Goal: Information Seeking & Learning: Learn about a topic

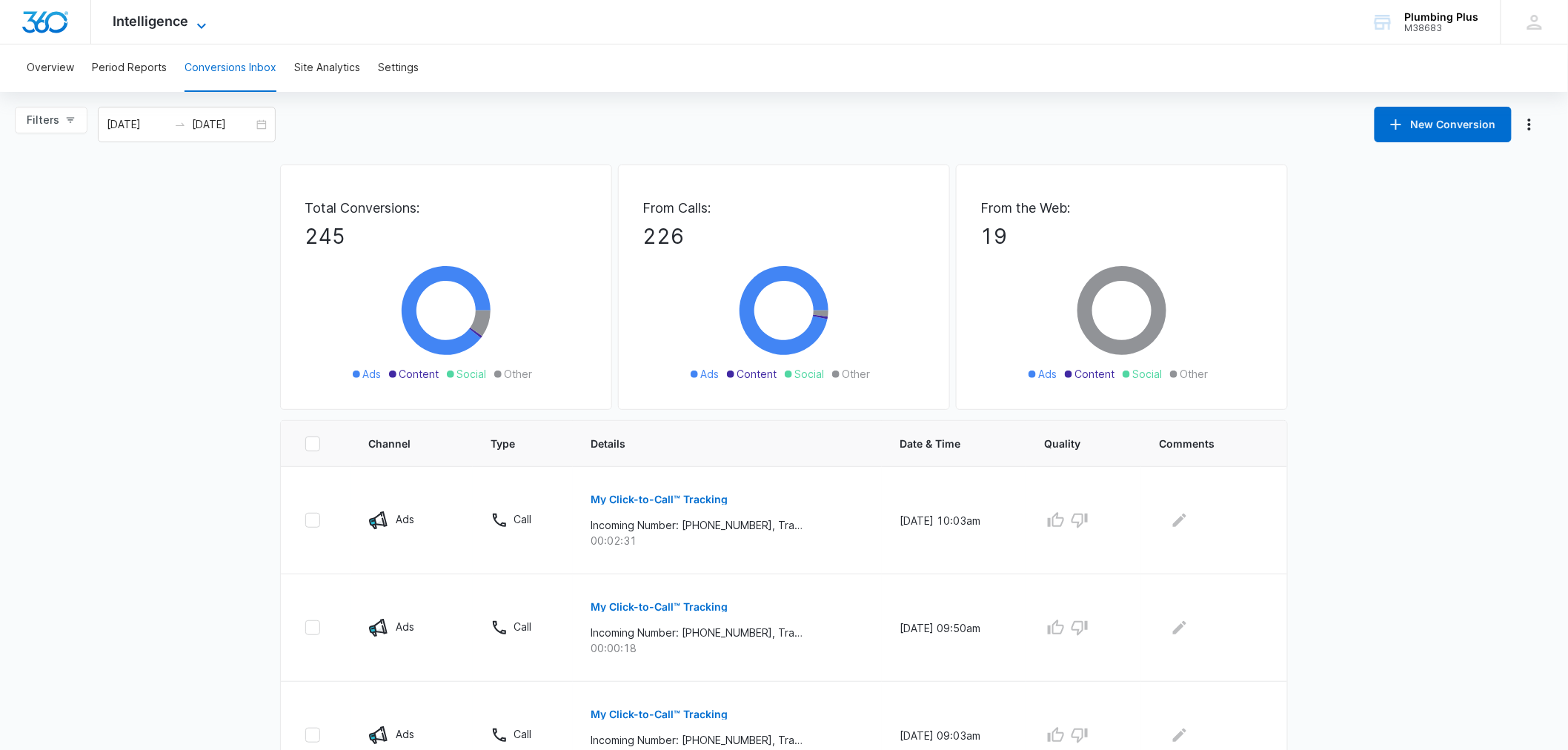
click at [161, 24] on span "Intelligence" at bounding box center [151, 21] width 75 height 16
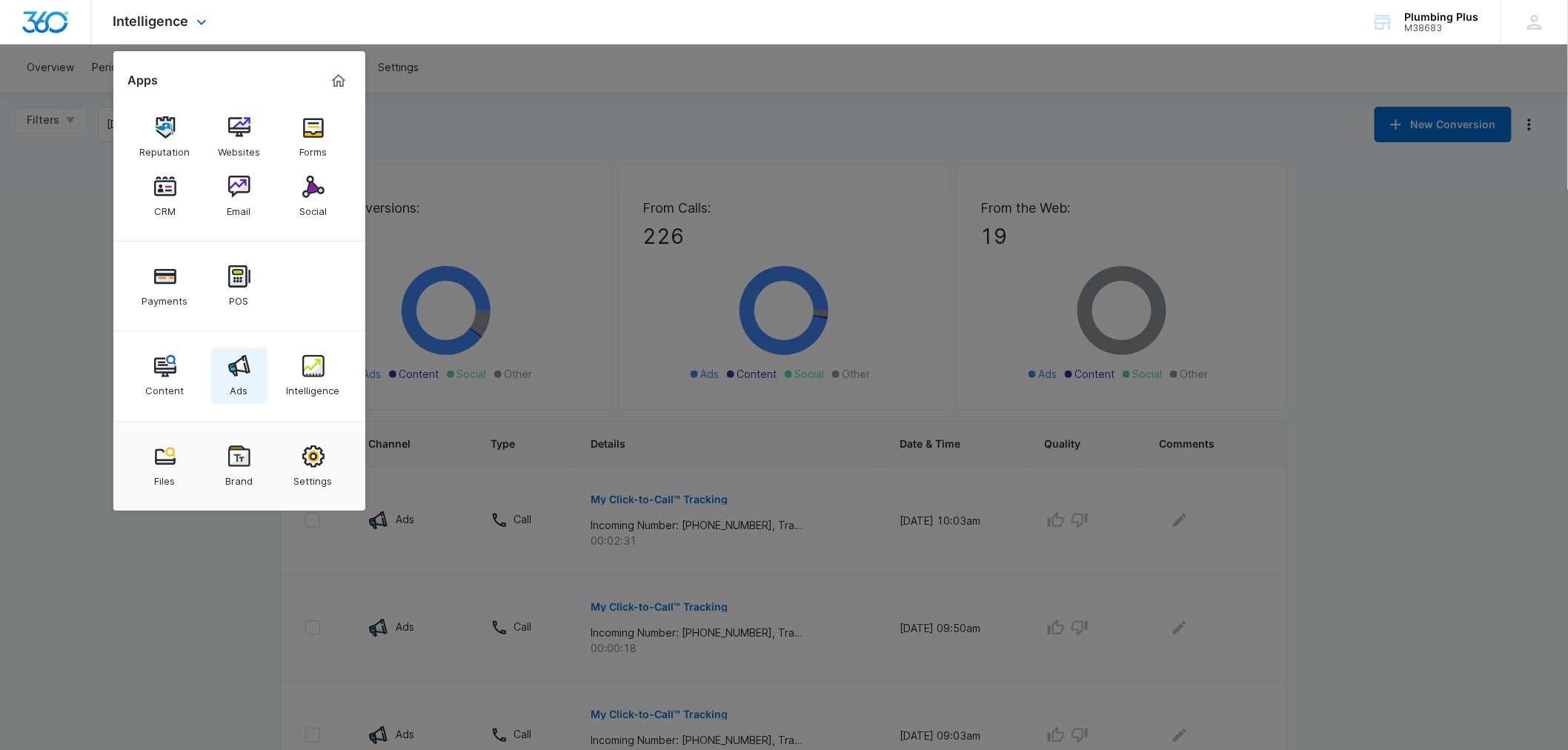
click at [251, 371] on link "Ads" at bounding box center [239, 375] width 56 height 56
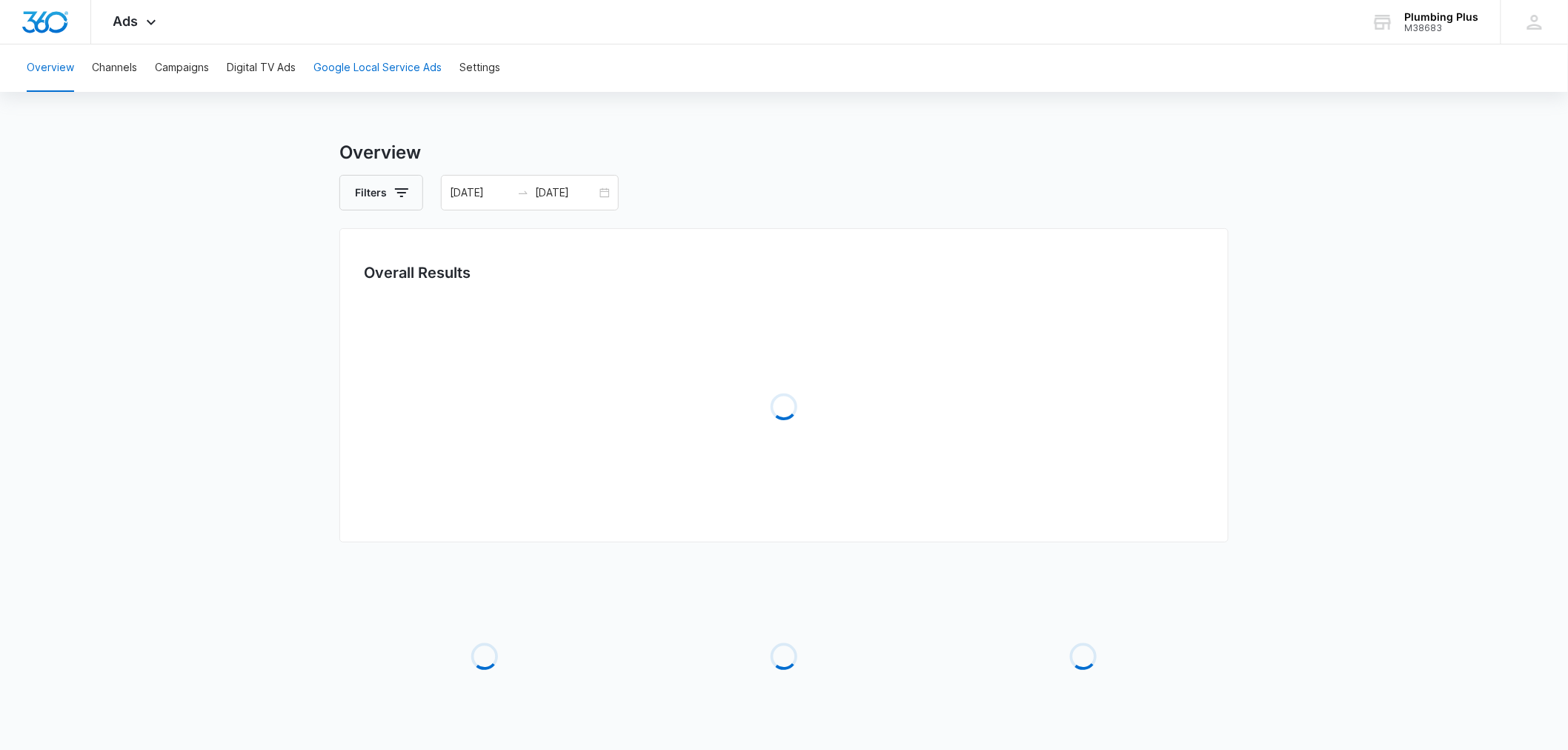
click at [402, 63] on button "Google Local Service Ads" at bounding box center [378, 68] width 129 height 48
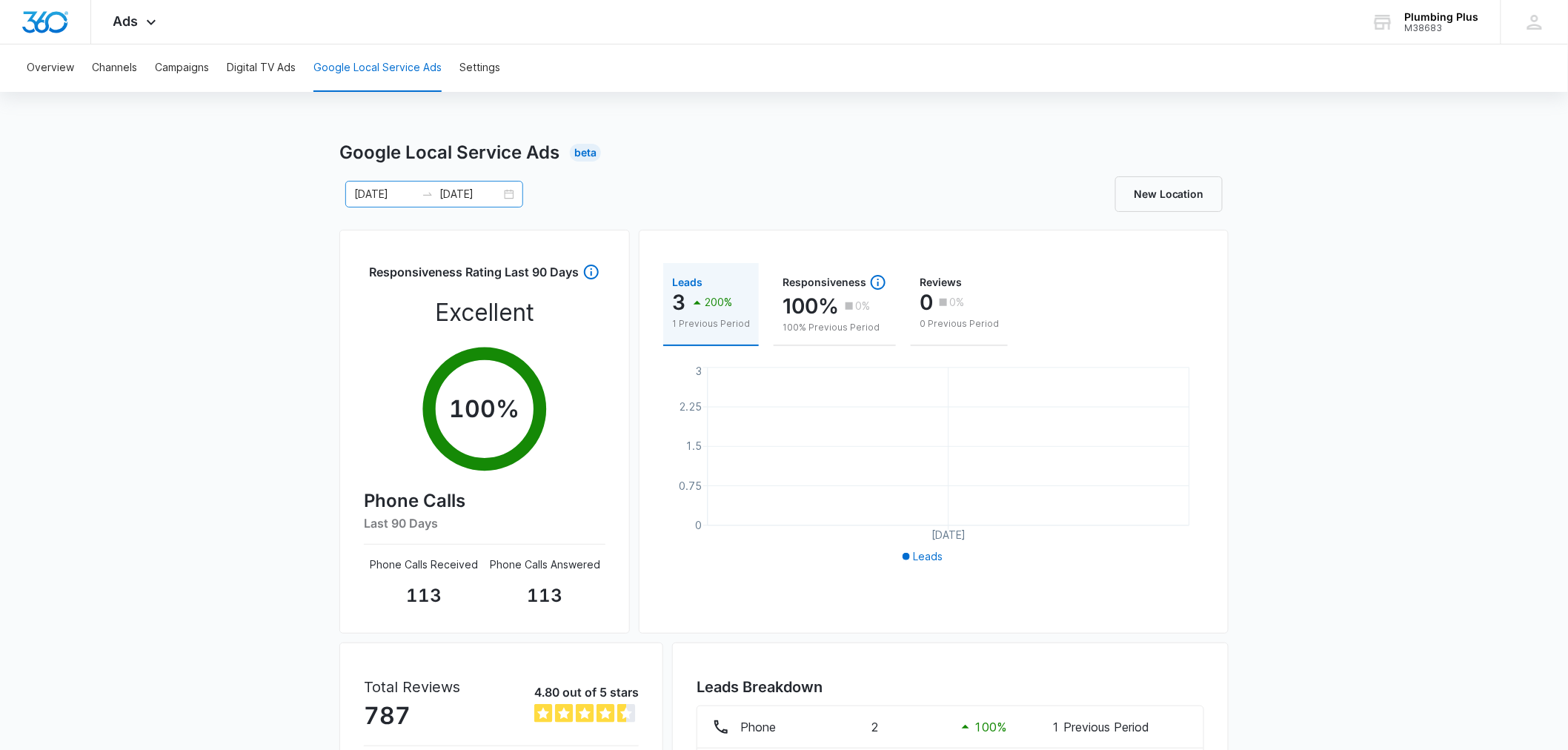
click at [504, 188] on div "[DATE] [DATE]" at bounding box center [434, 194] width 178 height 27
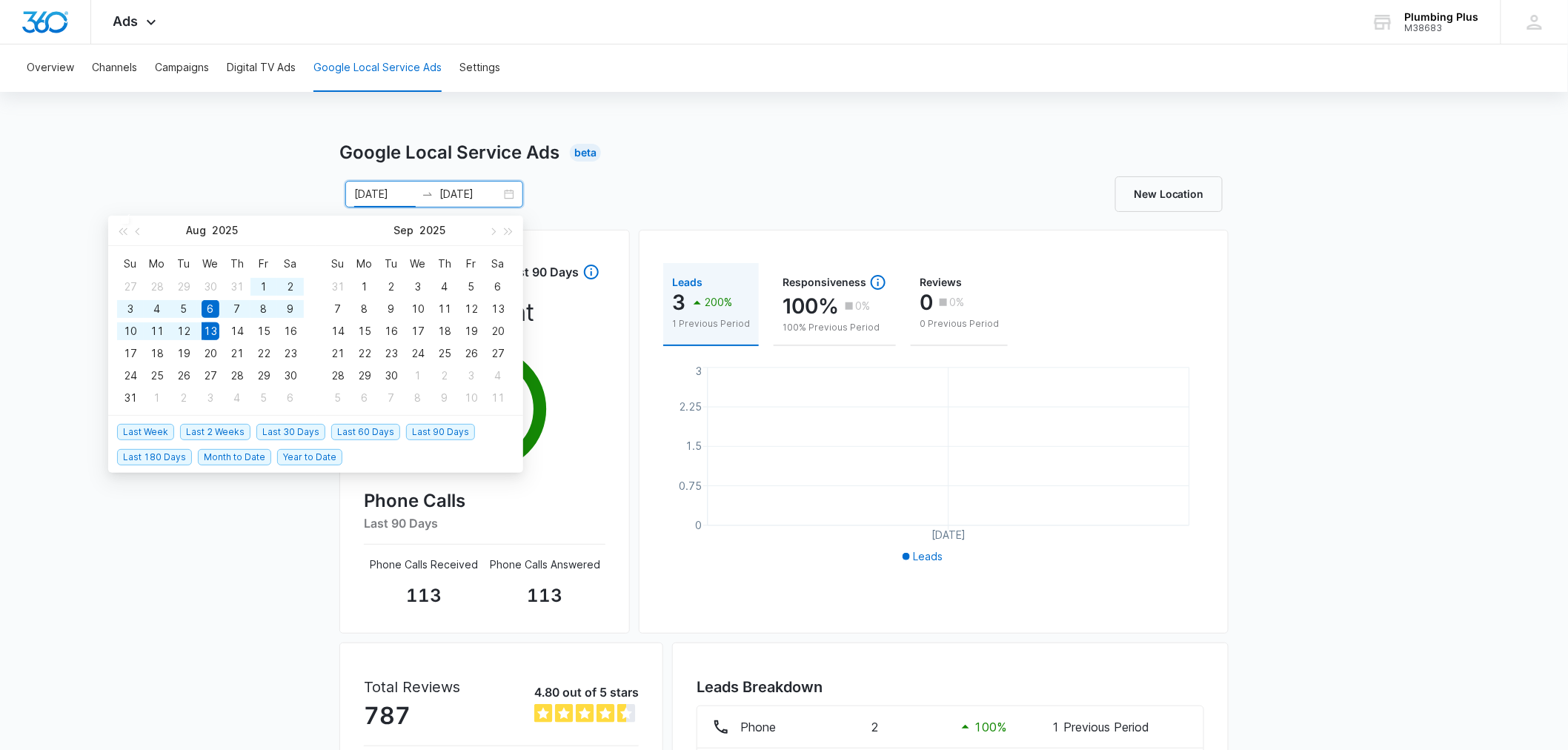
click at [278, 432] on span "Last 30 Days" at bounding box center [290, 432] width 69 height 17
type input "[DATE]"
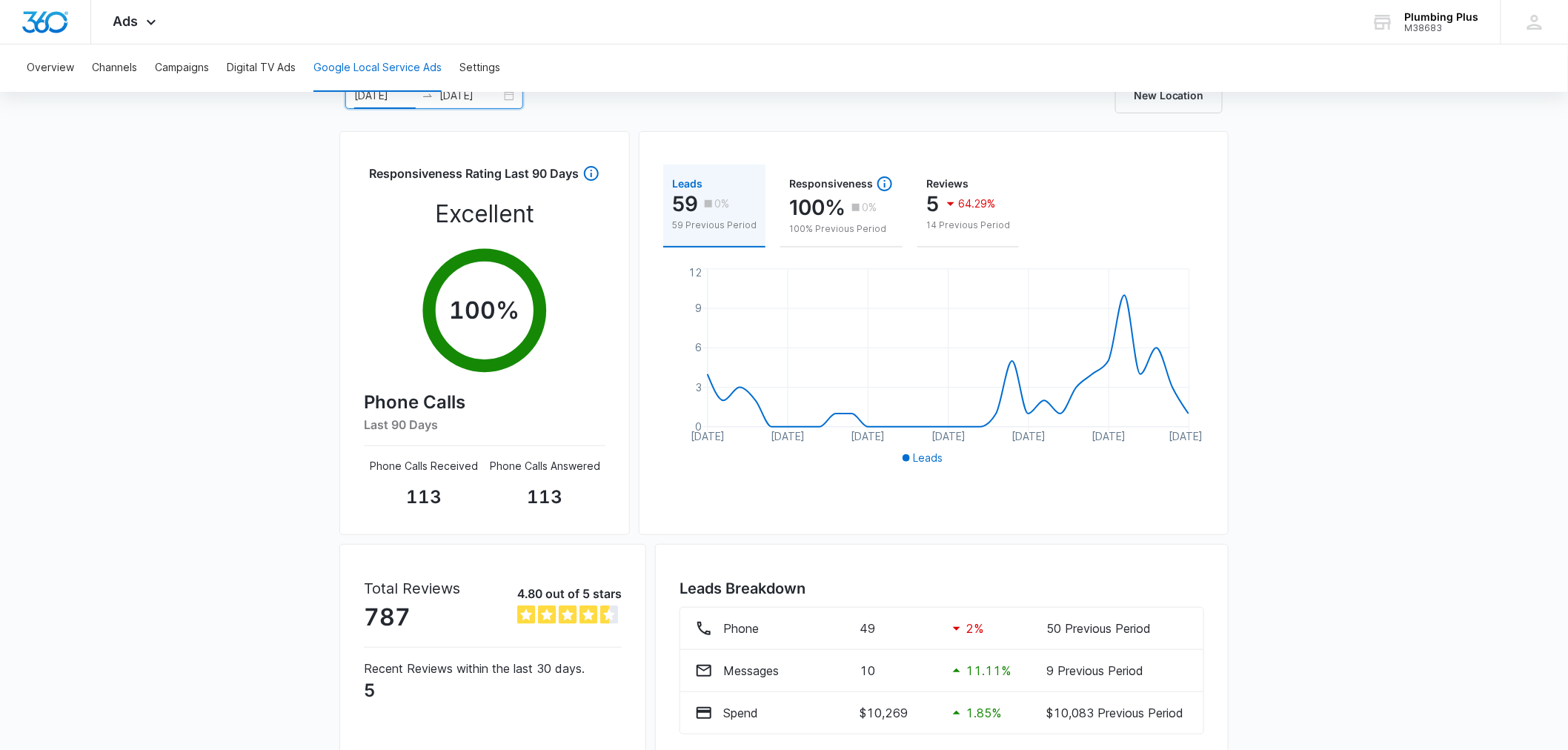
scroll to position [162, 0]
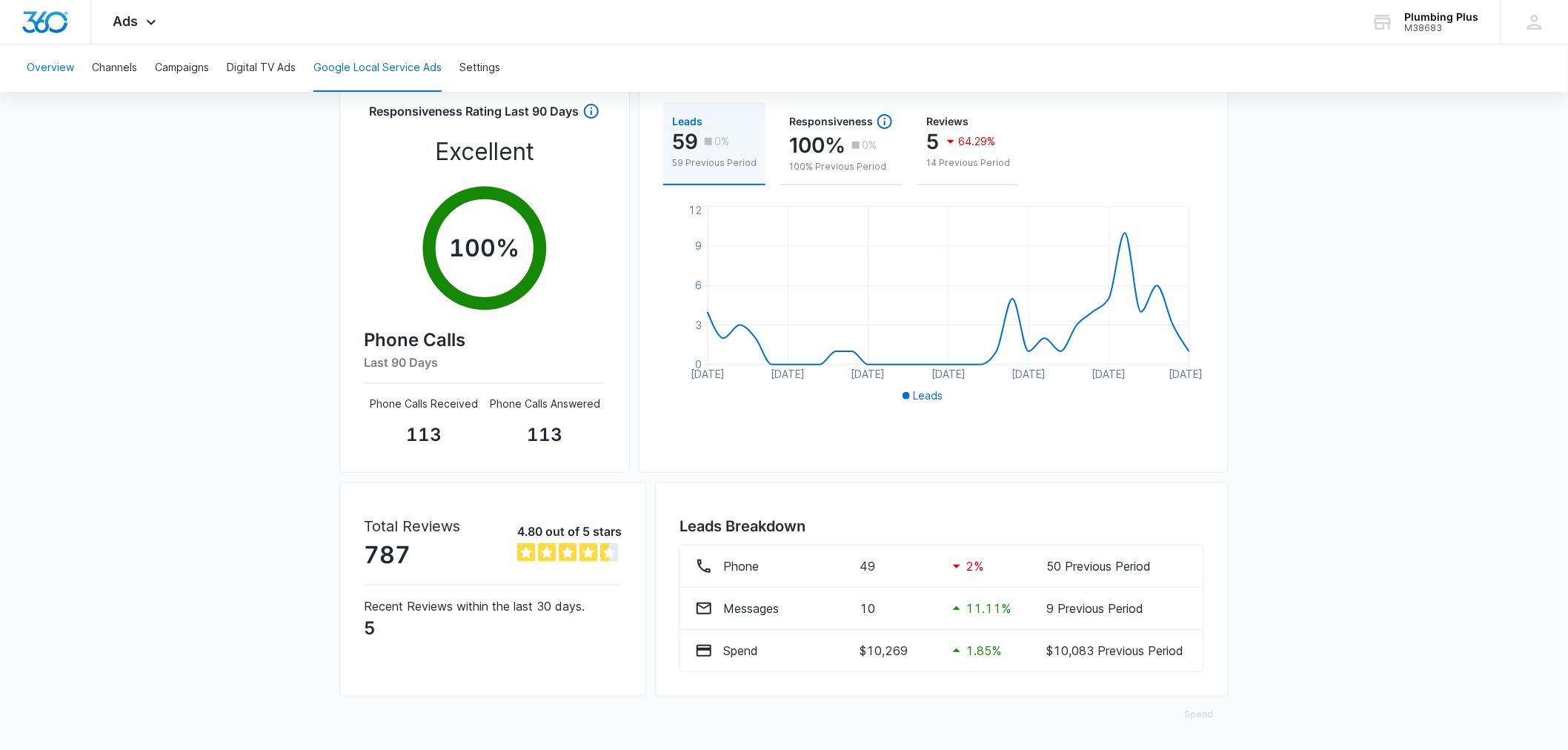
click at [46, 70] on button "Overview" at bounding box center [51, 68] width 48 height 48
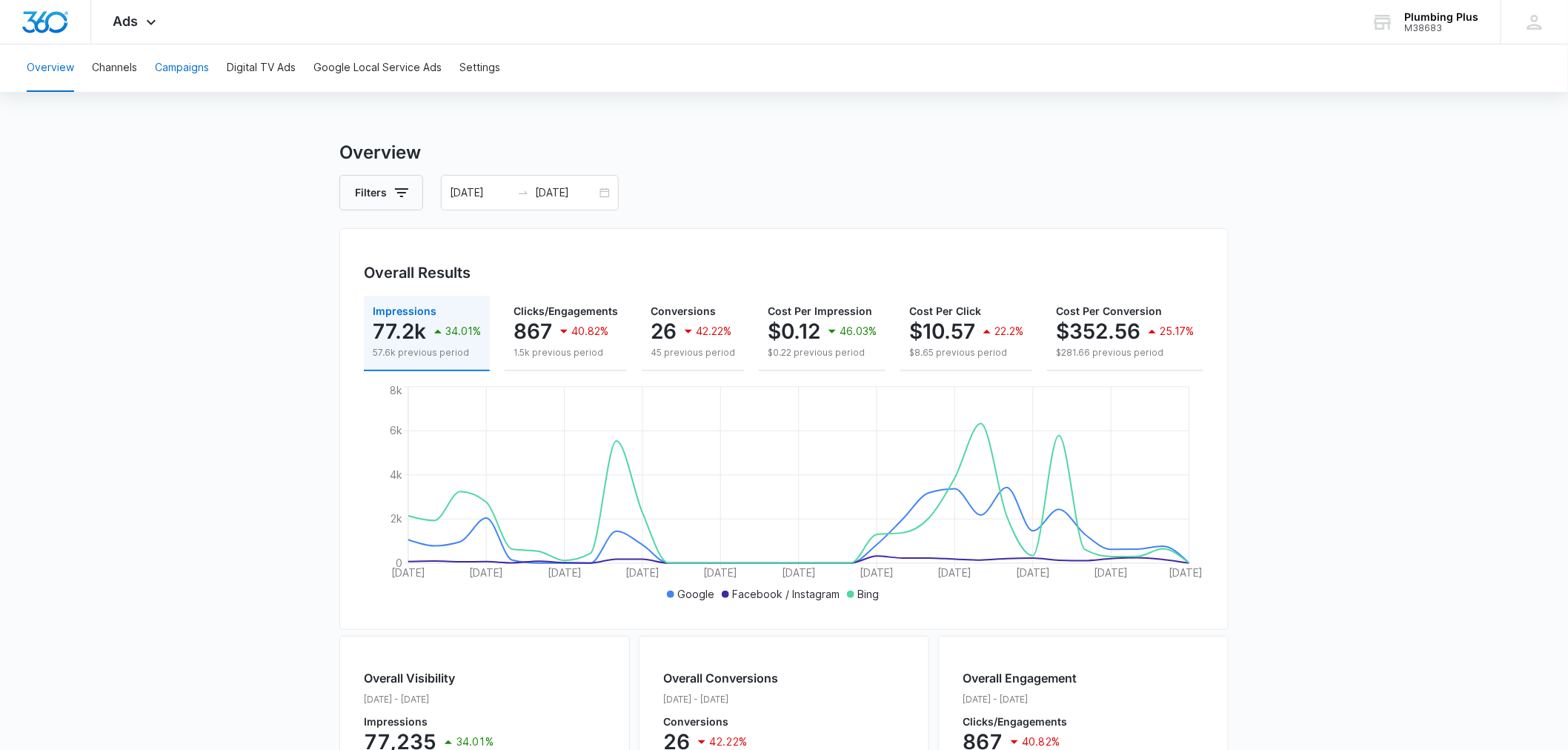
click at [186, 71] on button "Campaigns" at bounding box center [182, 68] width 54 height 48
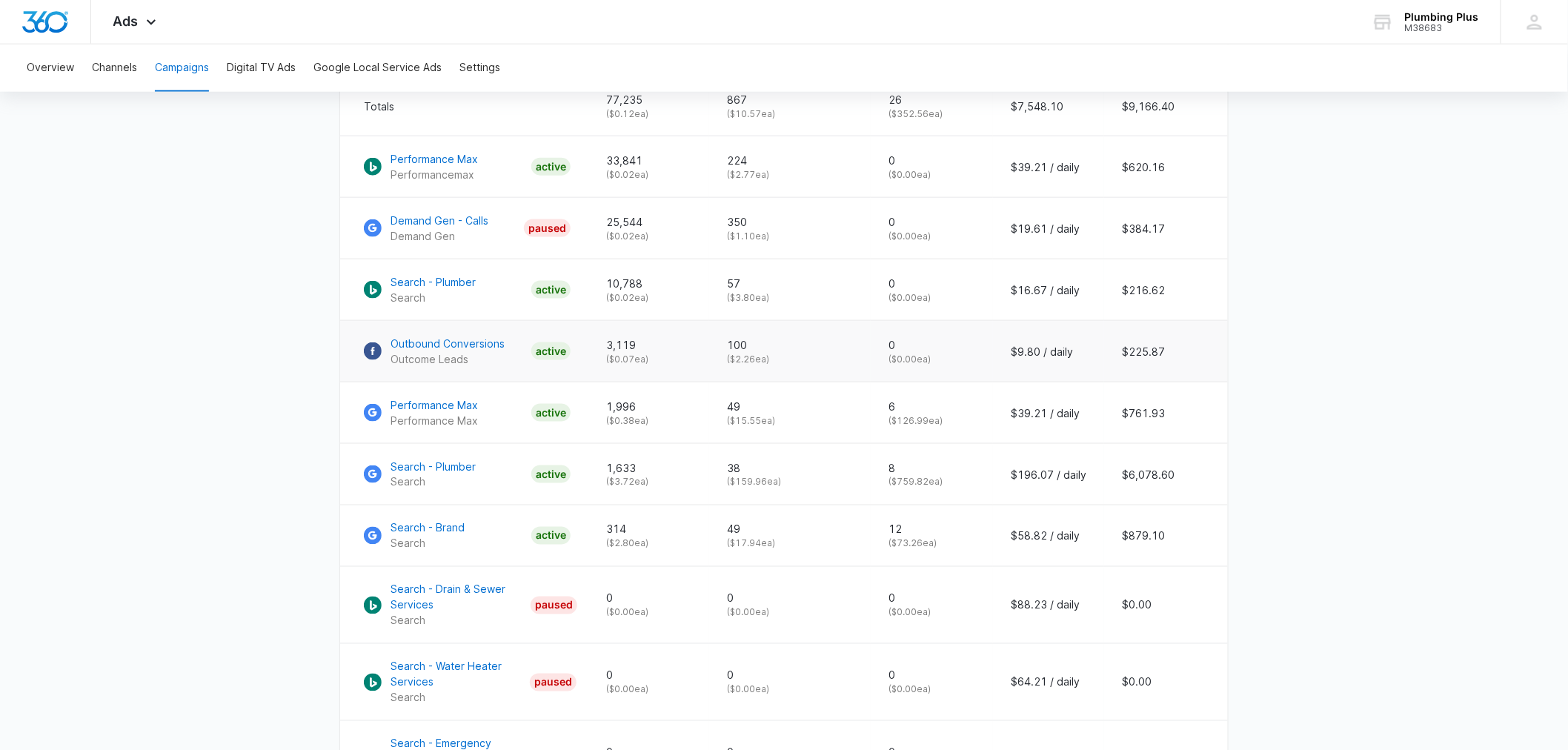
scroll to position [666, 0]
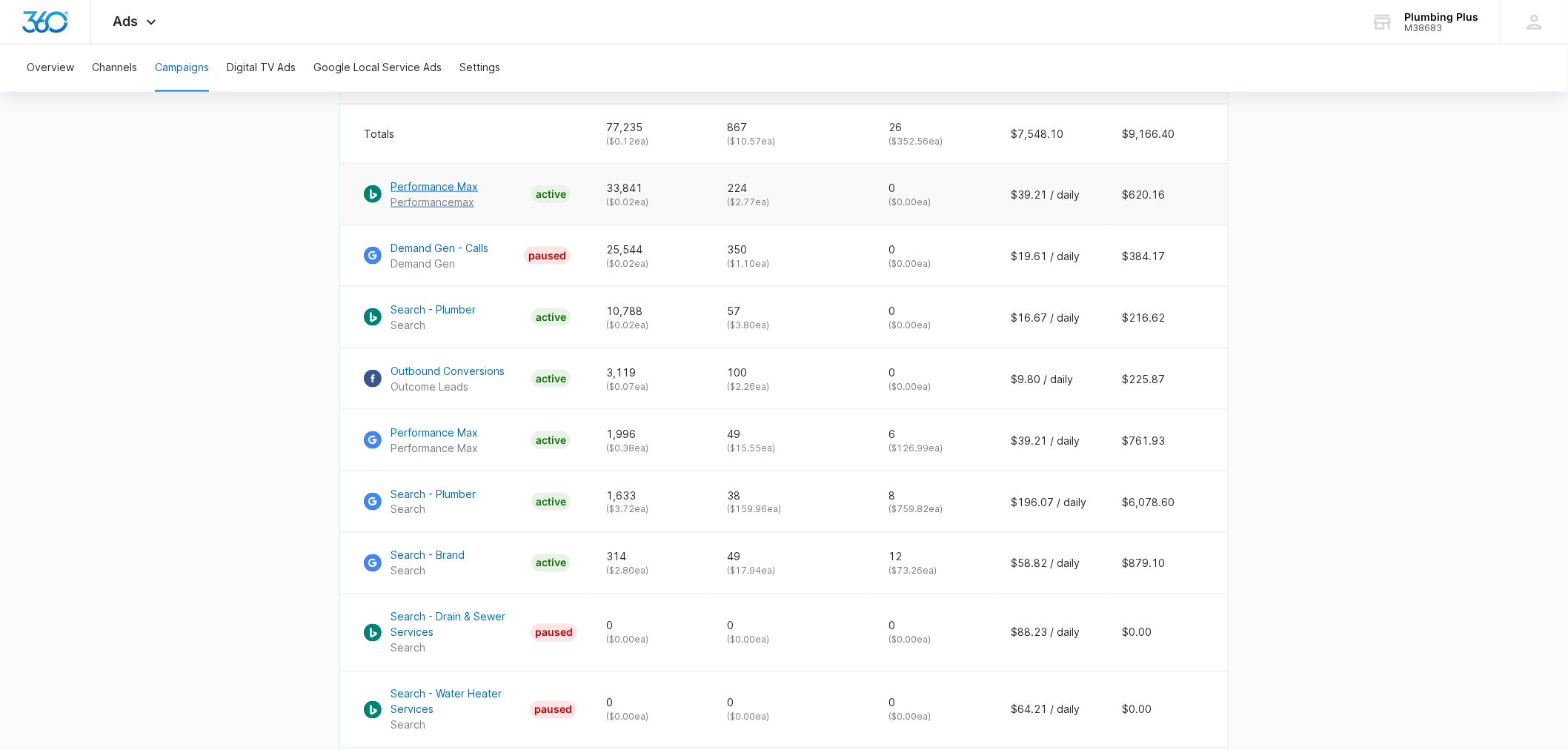
click at [445, 194] on p "Performance Max" at bounding box center [434, 187] width 87 height 16
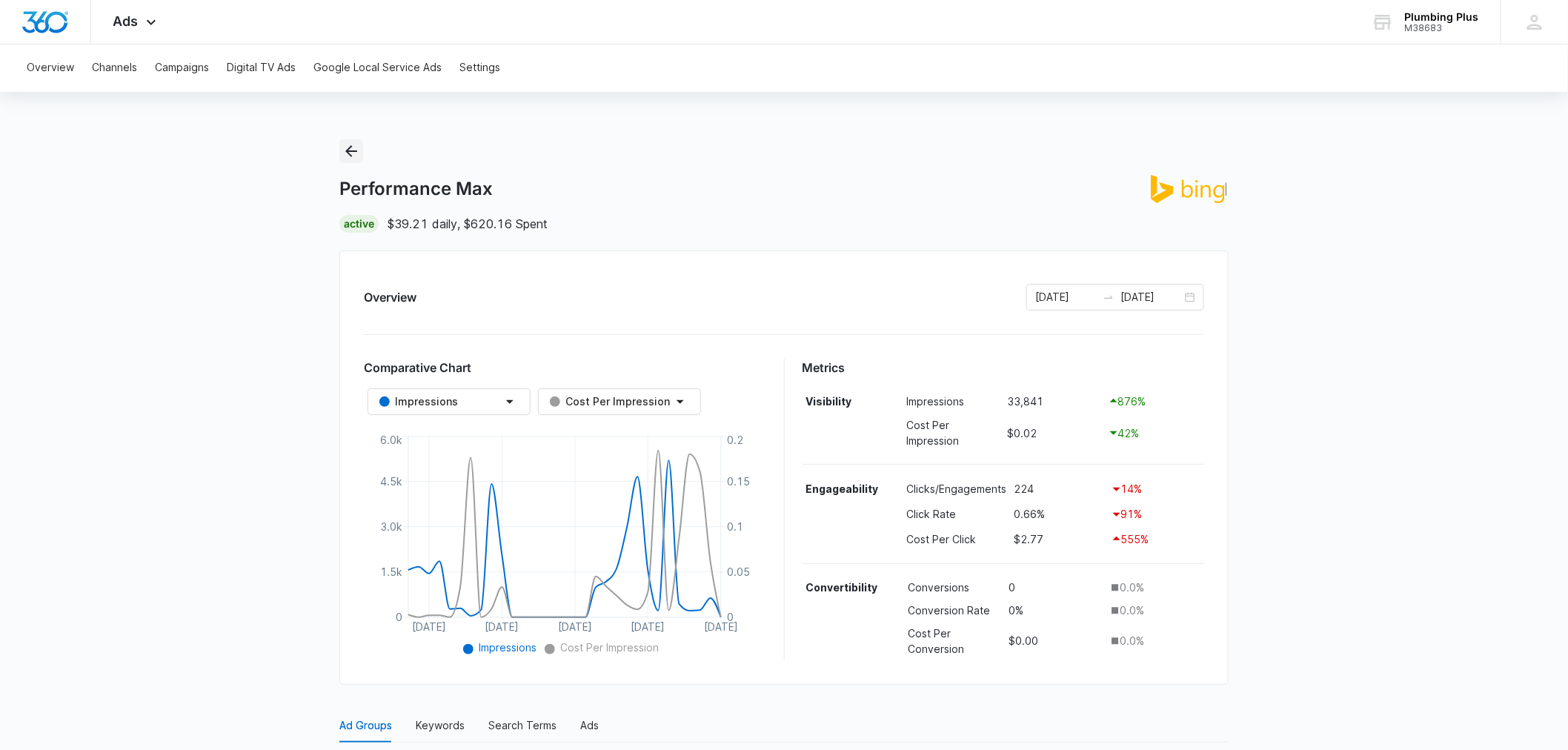
click at [353, 151] on icon "Back" at bounding box center [351, 151] width 12 height 12
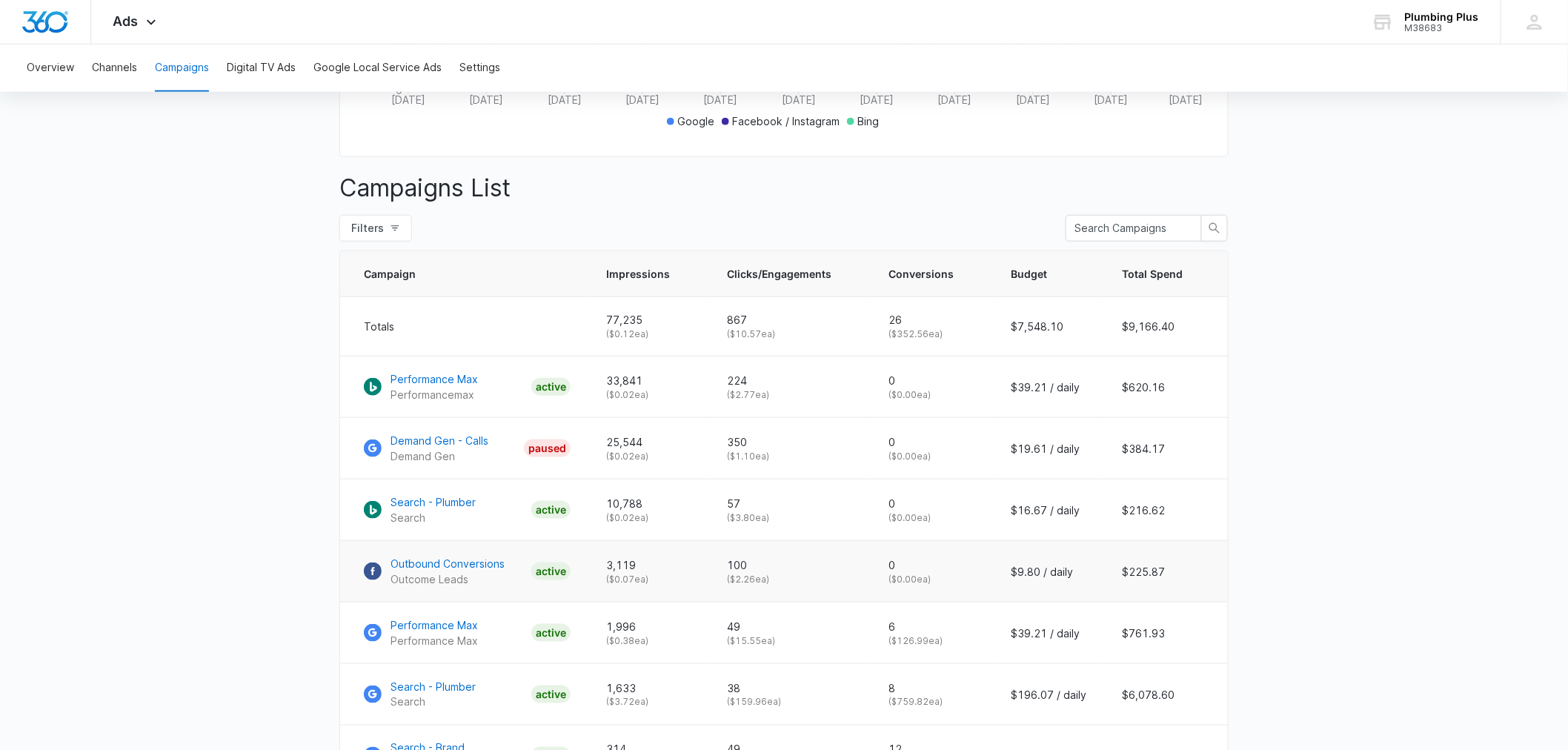
scroll to position [666, 0]
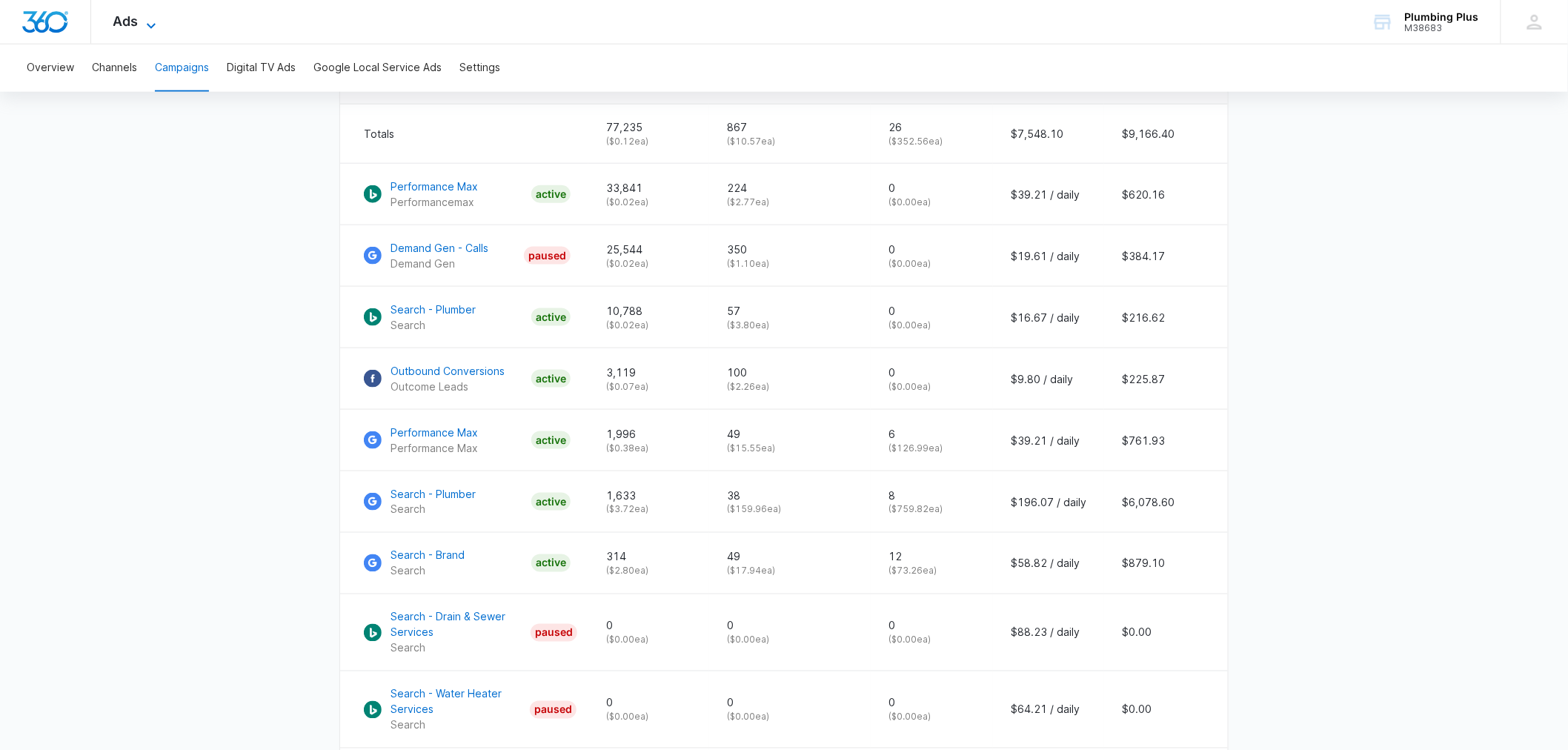
click at [121, 21] on span "Ads" at bounding box center [126, 21] width 25 height 16
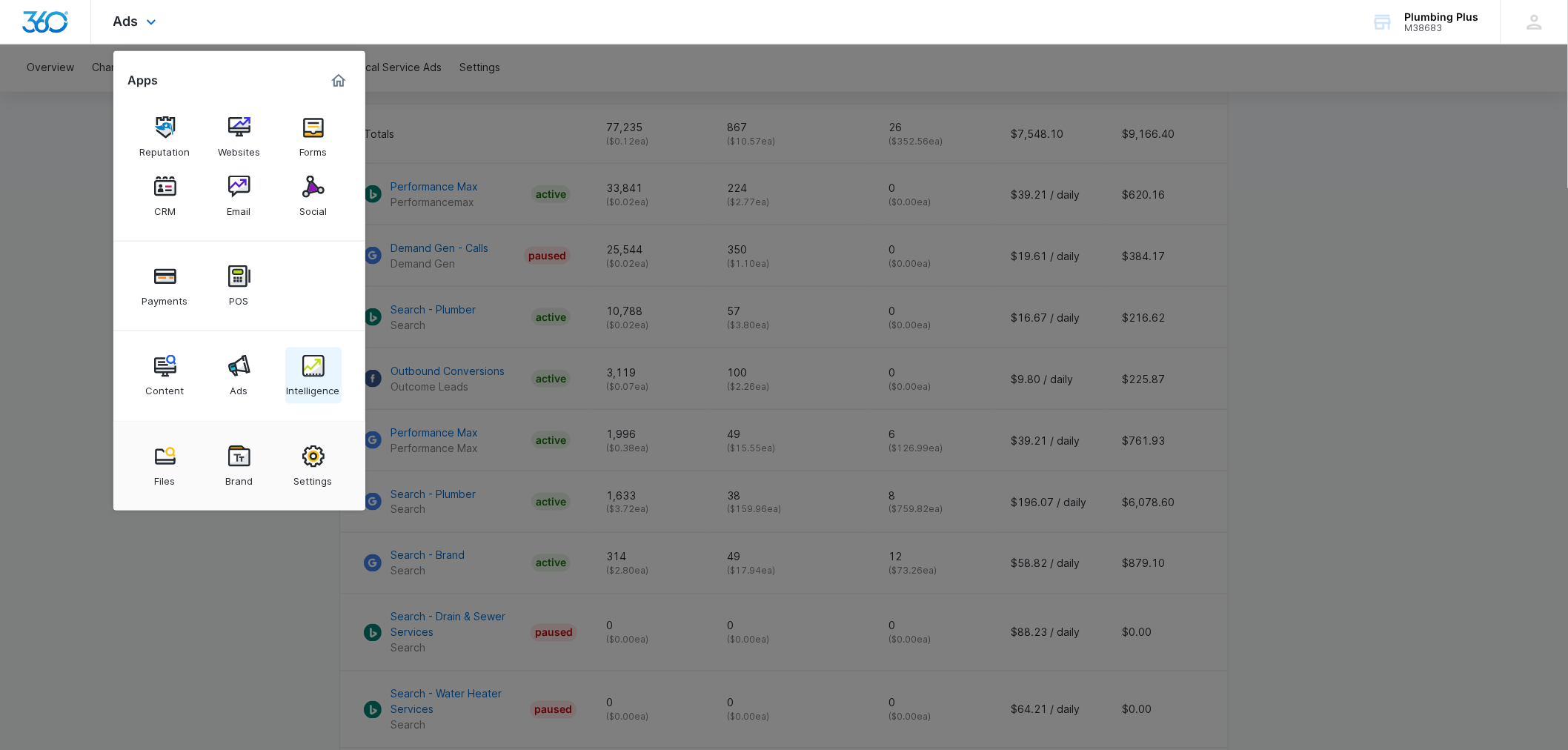
click at [324, 372] on link "Intelligence" at bounding box center [313, 375] width 56 height 56
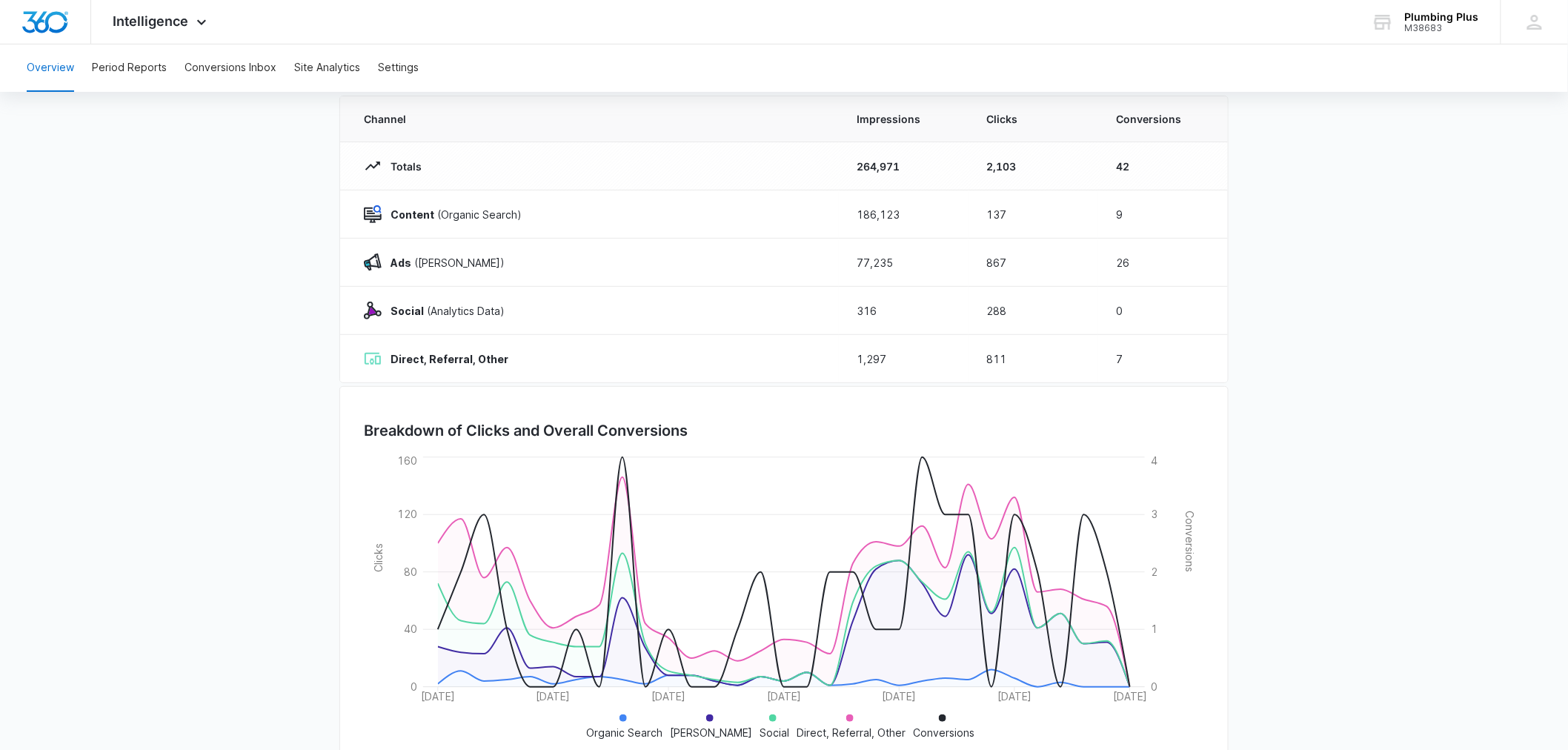
scroll to position [167, 0]
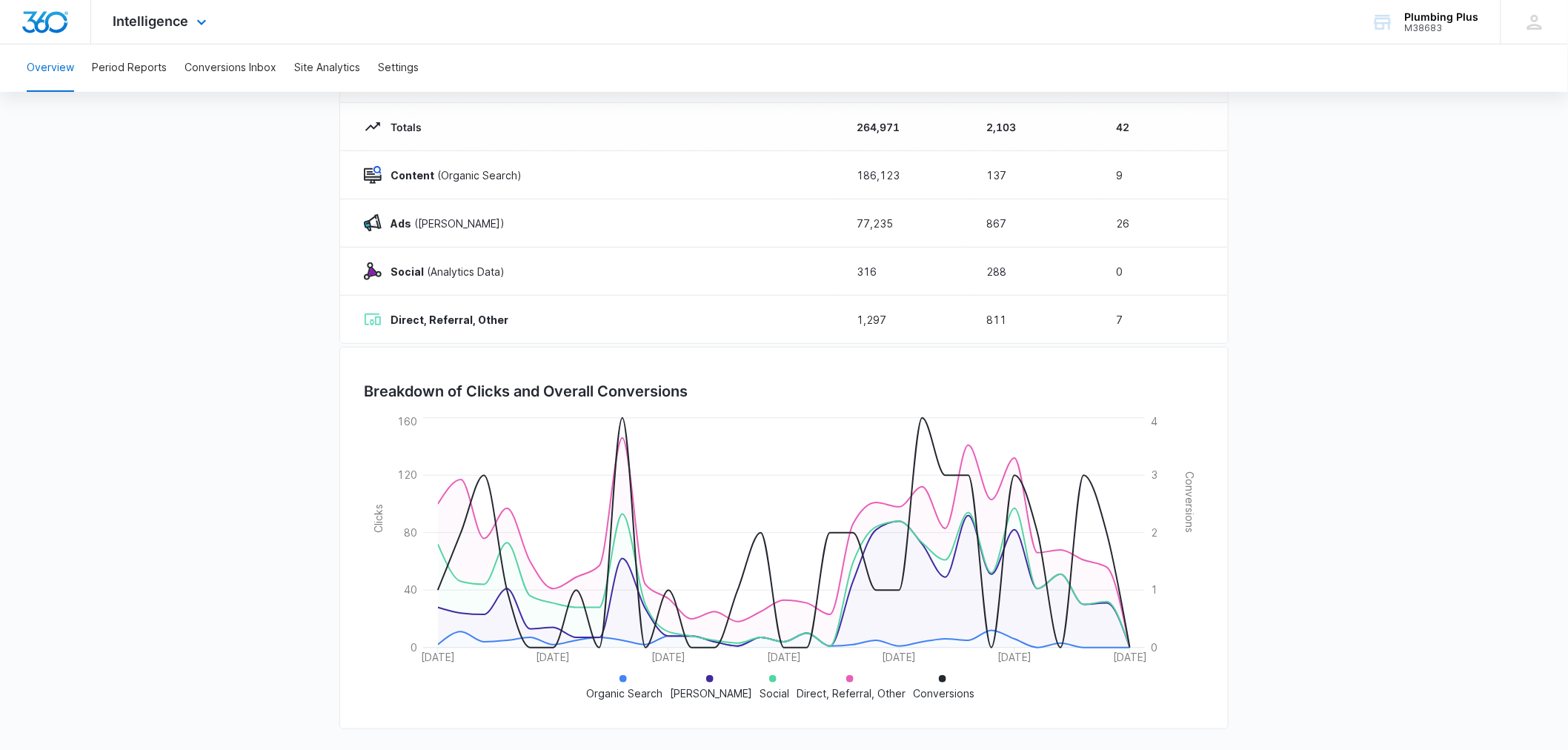
click at [193, 15] on div "Intelligence Apps Reputation Websites Forms CRM Email Social Payments POS Conte…" at bounding box center [162, 21] width 141 height 44
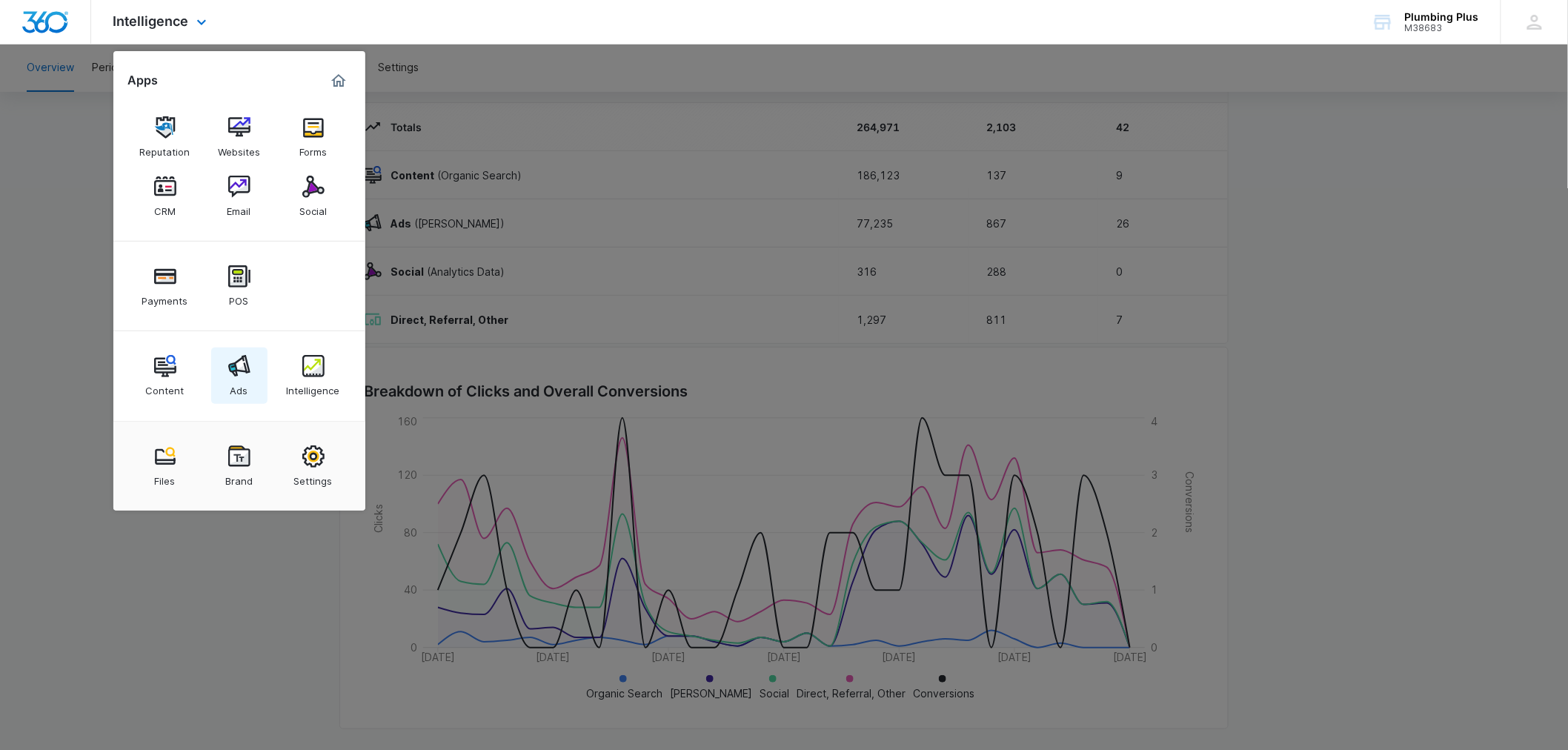
click at [242, 360] on img at bounding box center [240, 366] width 22 height 22
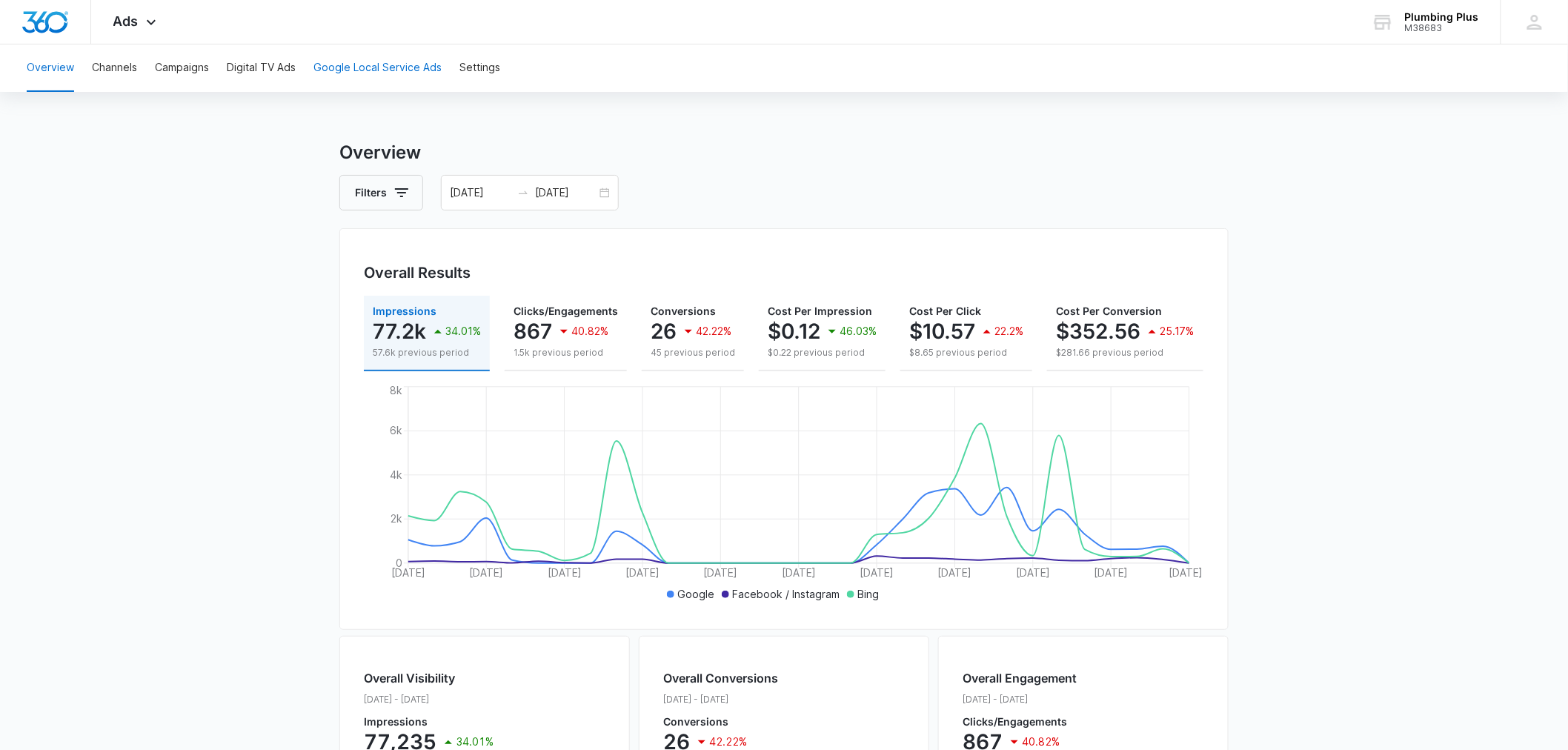
click at [383, 61] on button "Google Local Service Ads" at bounding box center [378, 68] width 129 height 48
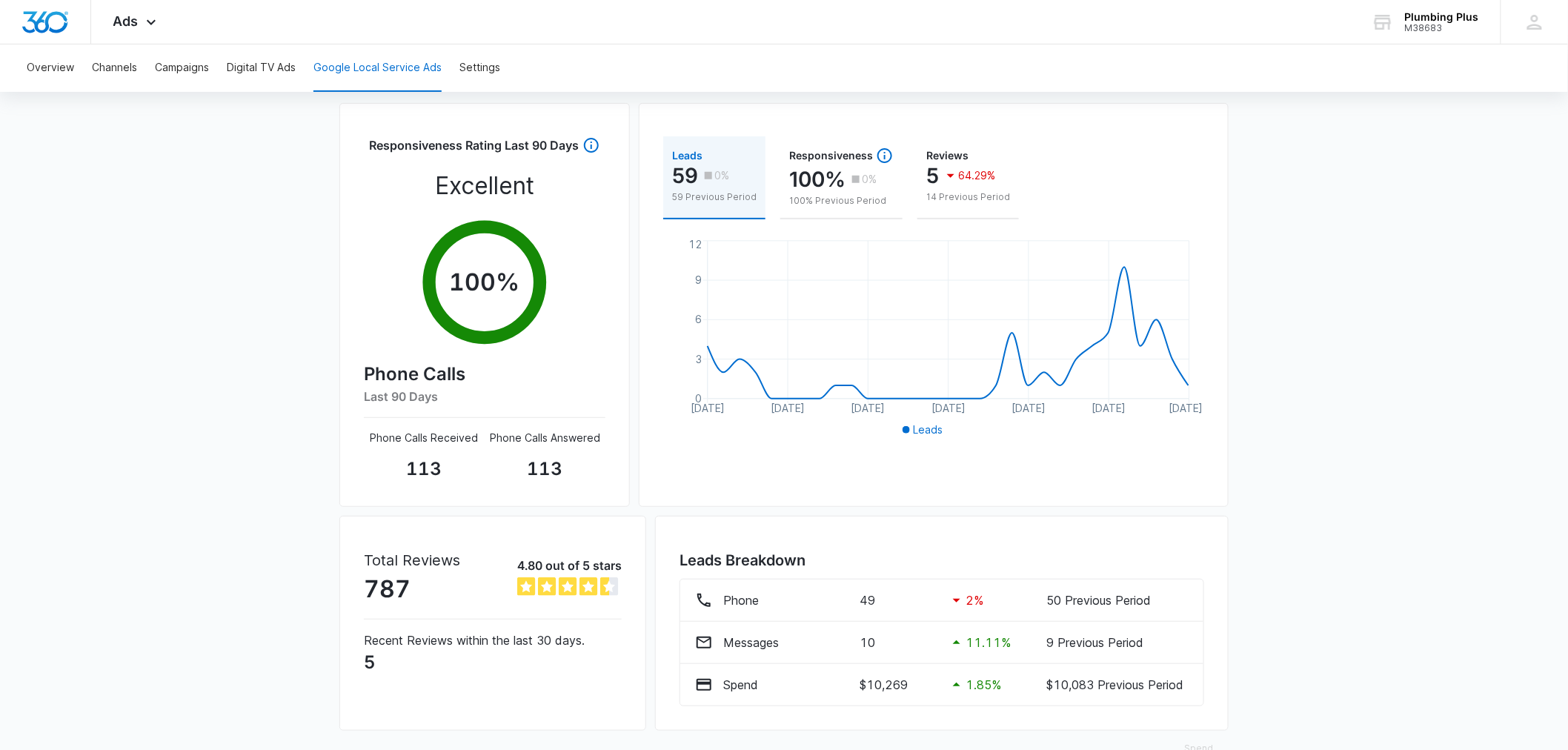
scroll to position [162, 0]
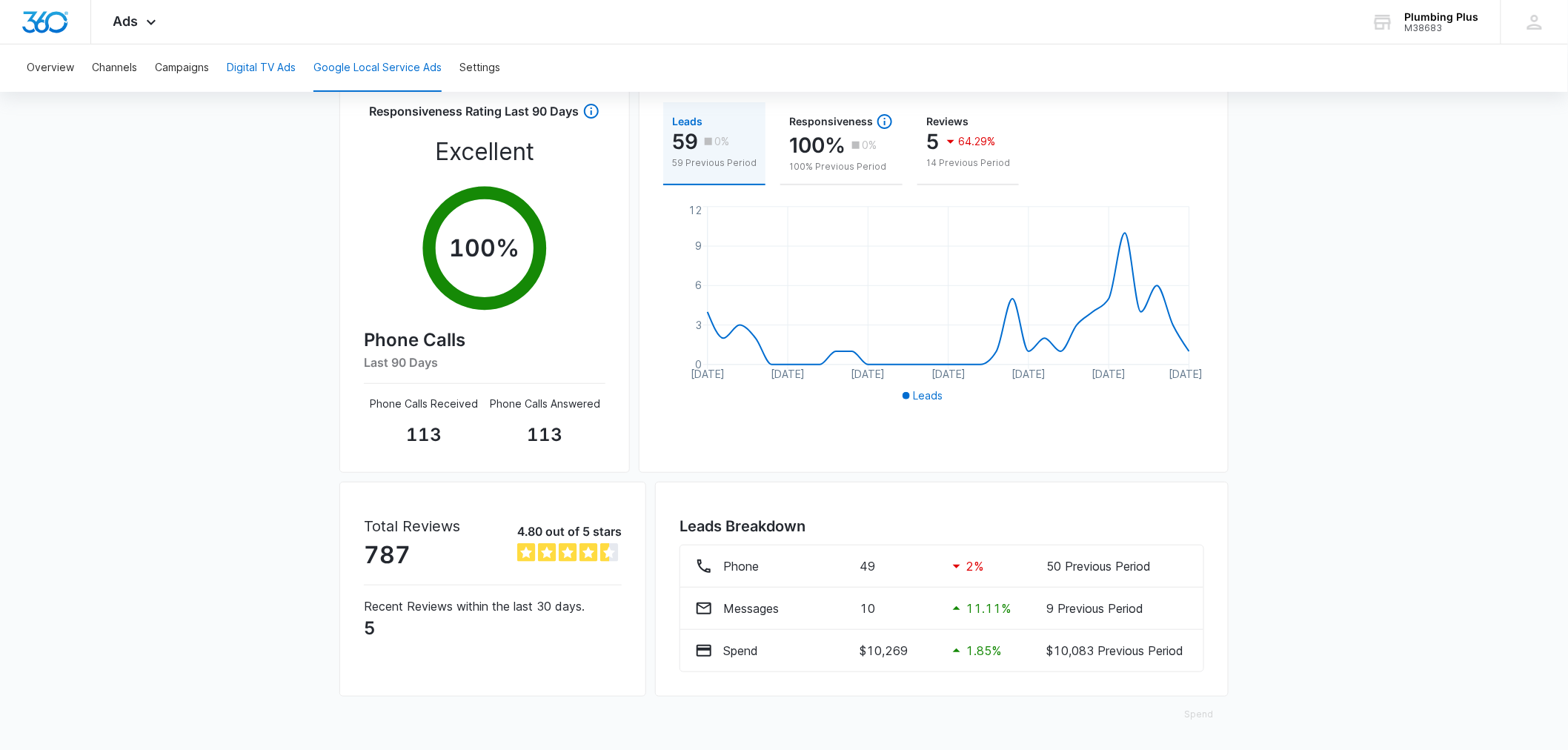
click at [241, 63] on button "Digital TV Ads" at bounding box center [261, 68] width 69 height 48
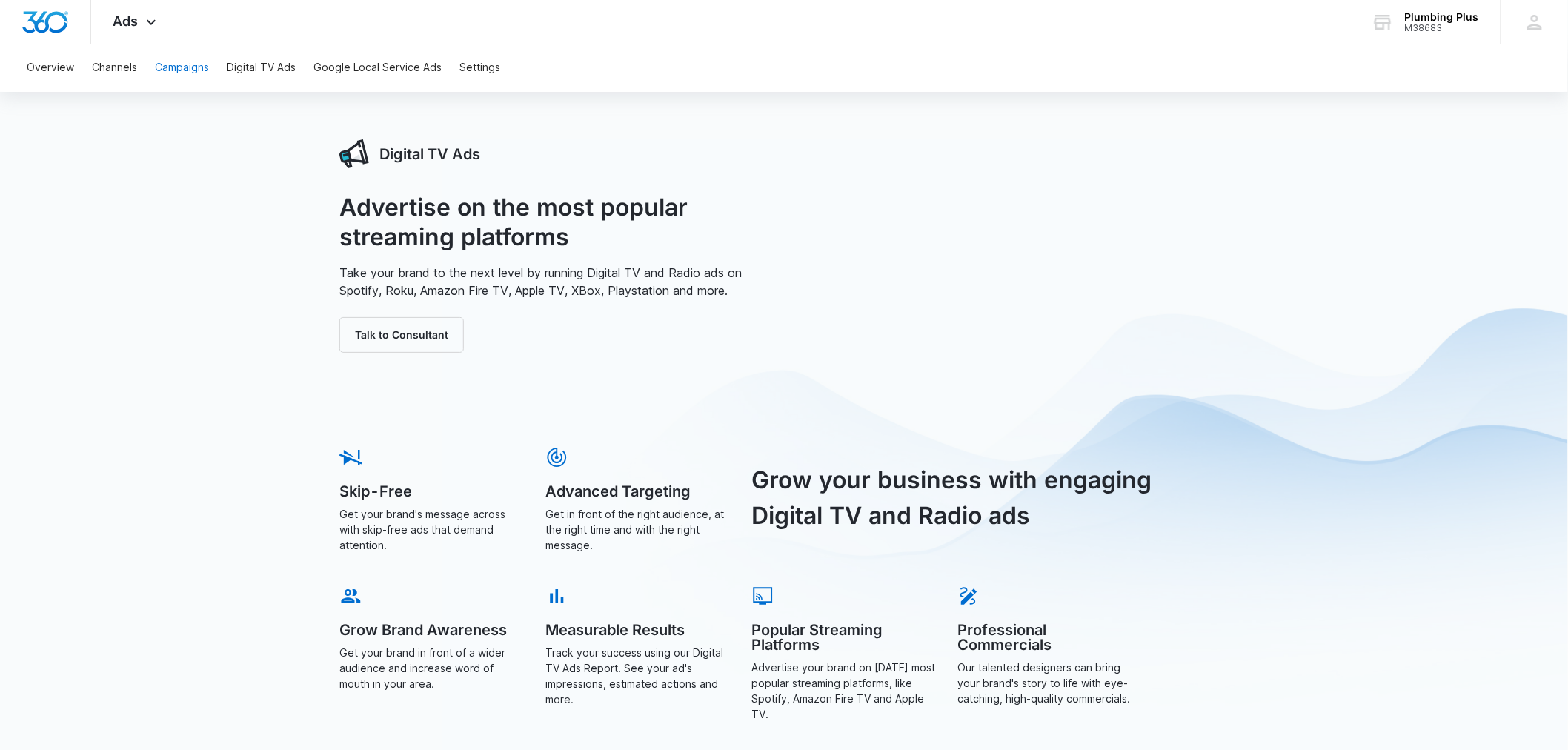
click at [175, 67] on button "Campaigns" at bounding box center [182, 68] width 54 height 48
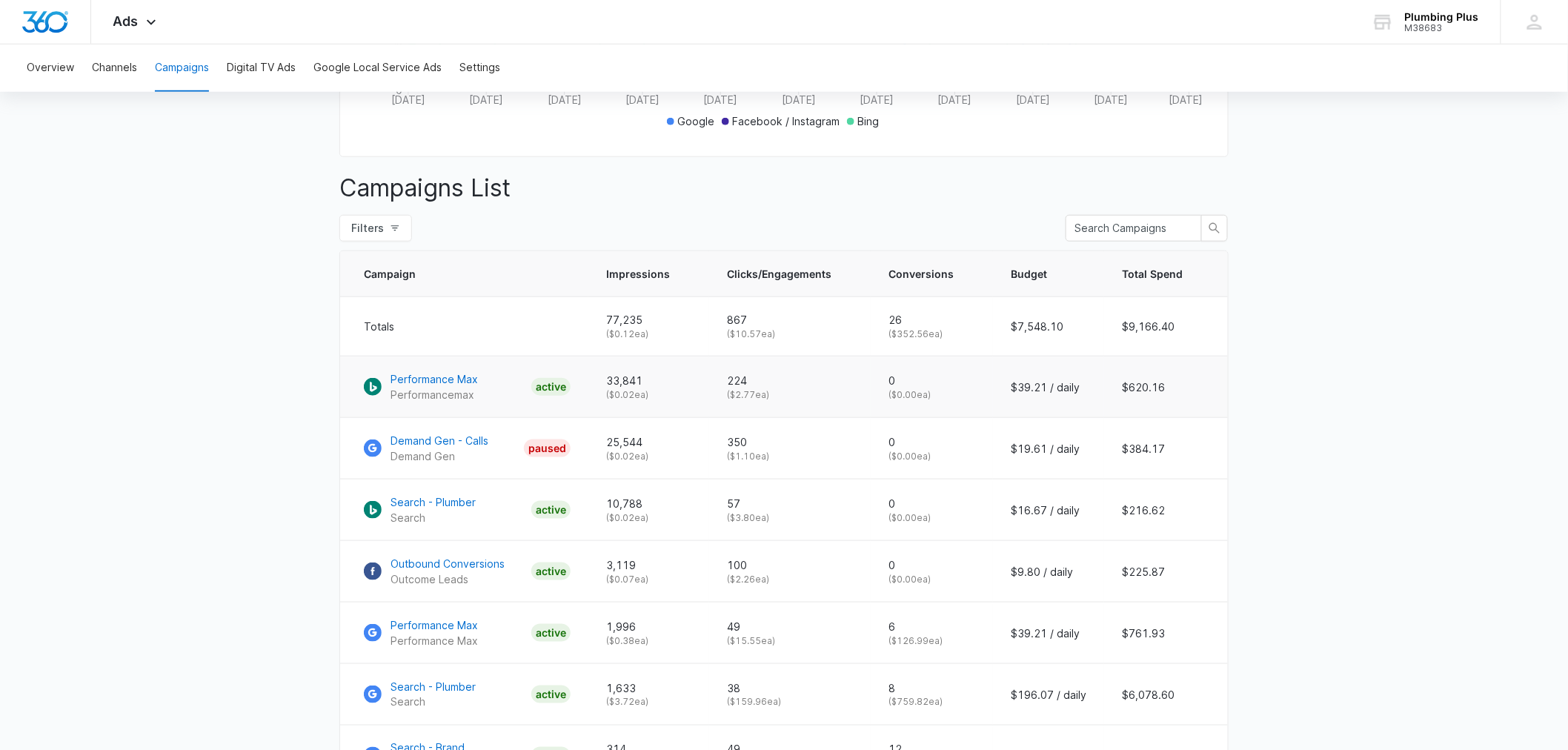
scroll to position [858, 0]
